Goal: Navigation & Orientation: Find specific page/section

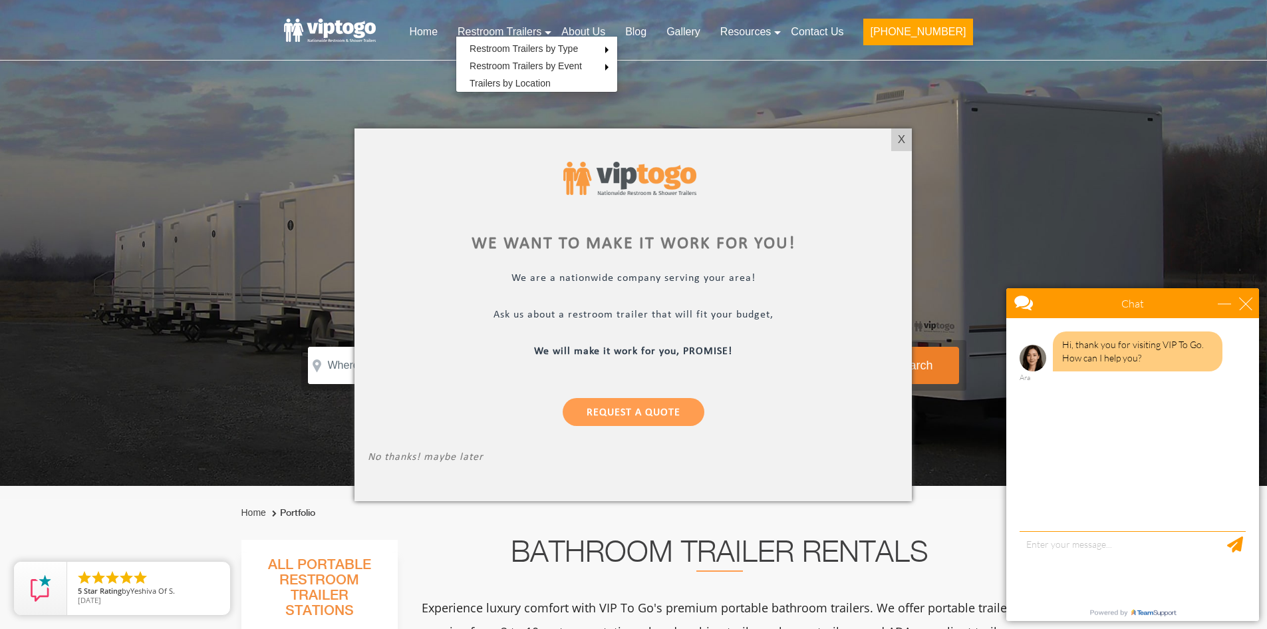
click at [449, 29] on div at bounding box center [633, 314] width 1267 height 629
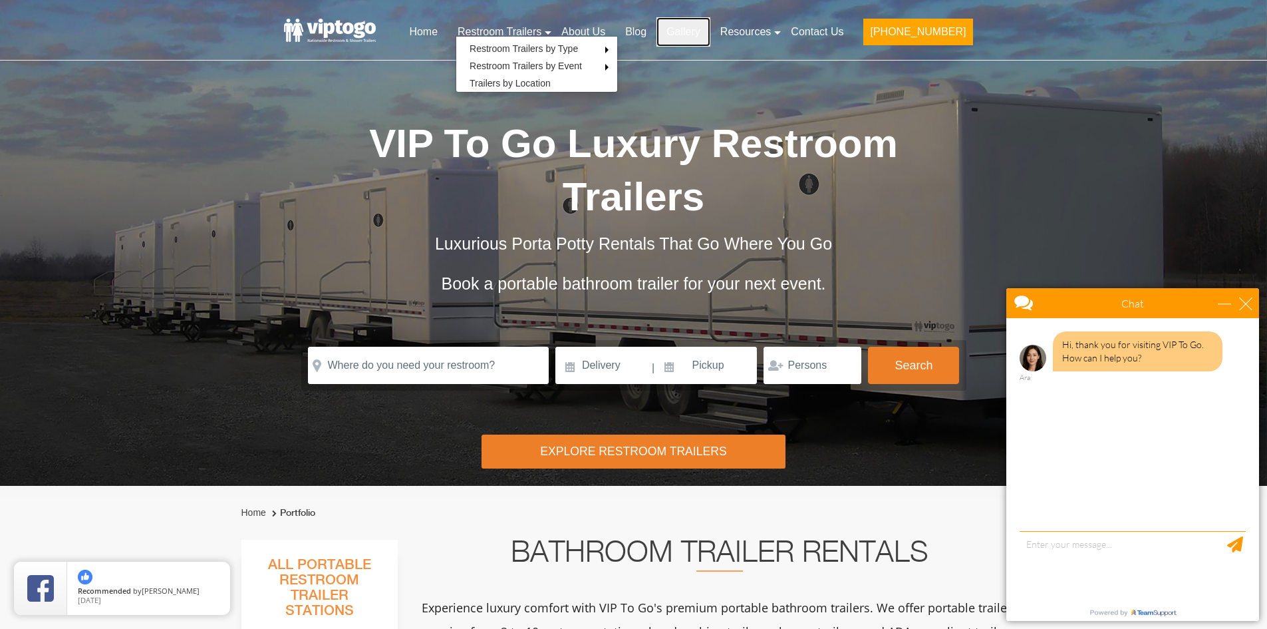
click at [707, 29] on link "Gallery" at bounding box center [684, 31] width 54 height 29
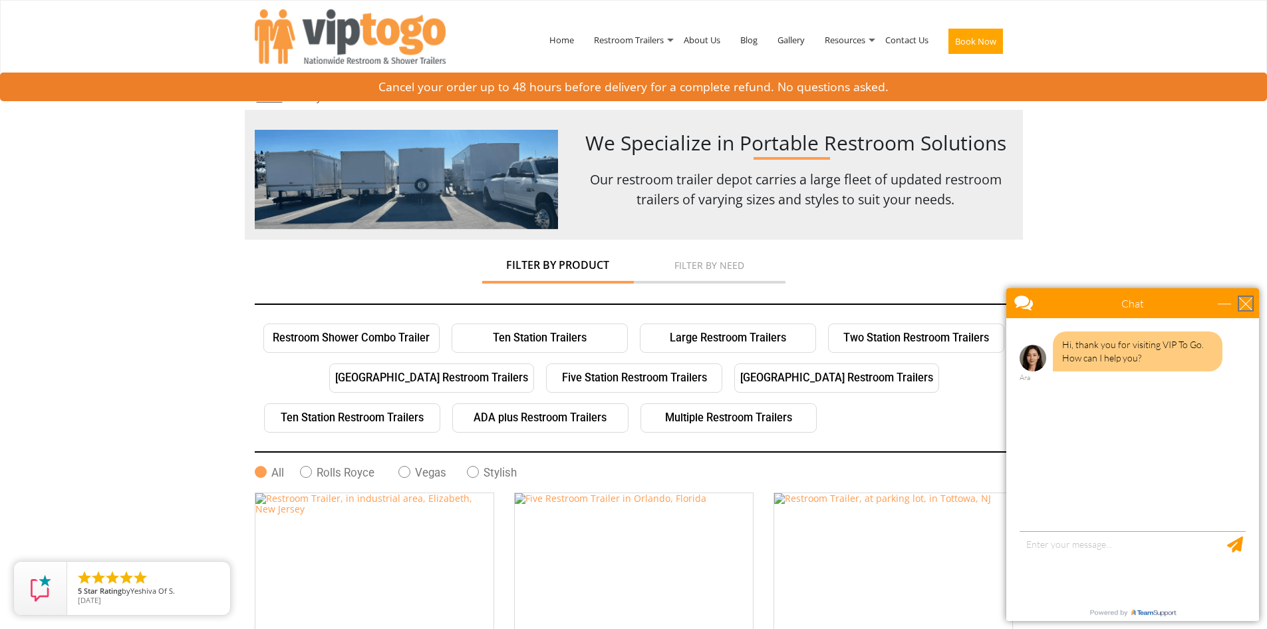
click at [1249, 304] on div "close" at bounding box center [1246, 303] width 13 height 13
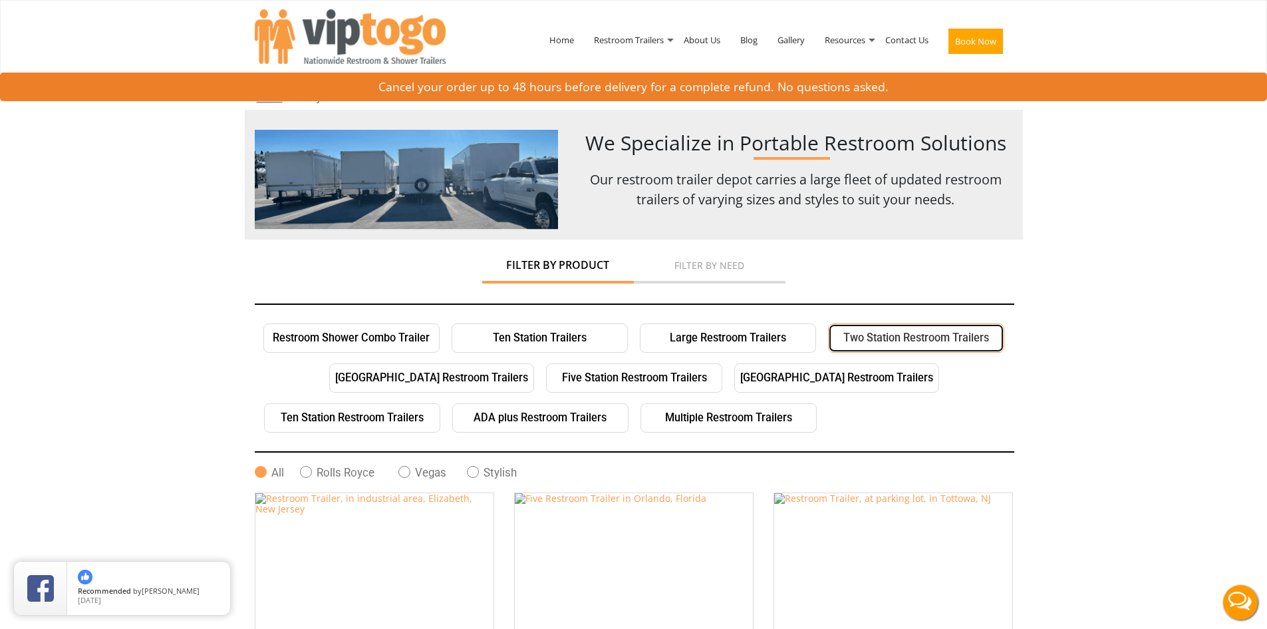
click at [888, 339] on link "Two Station Restroom Trailers" at bounding box center [916, 337] width 176 height 29
